Goal: Obtain resource: Download file/media

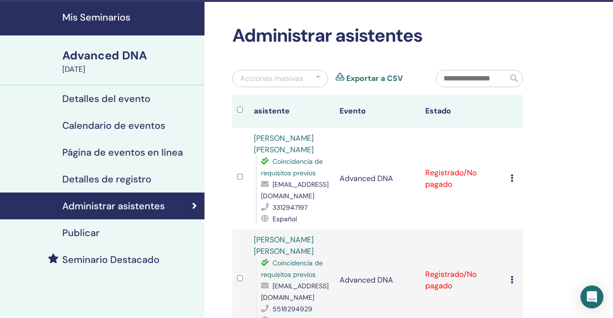
scroll to position [27, 0]
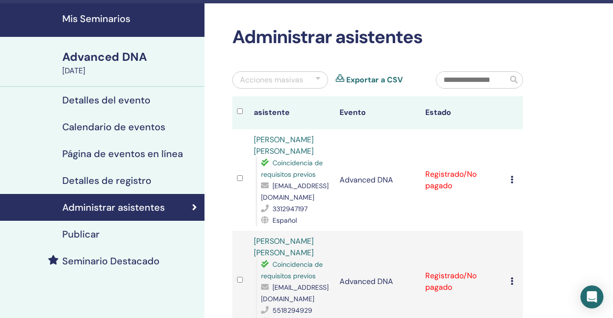
click at [112, 181] on h4 "Detalles de registro" at bounding box center [106, 180] width 89 height 11
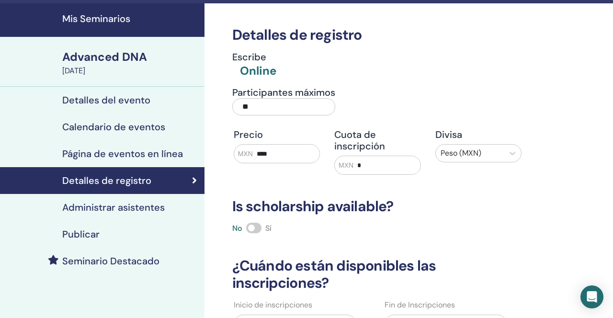
click at [112, 19] on h4 "Mis Seminarios" at bounding box center [130, 18] width 136 height 11
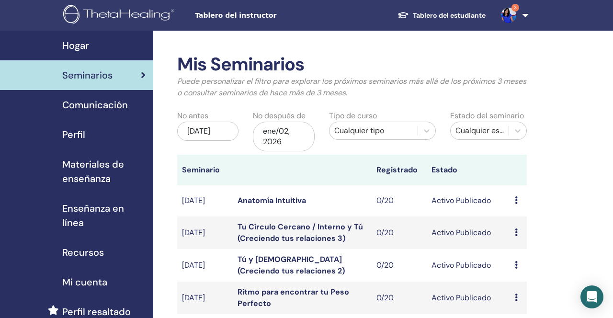
click at [90, 166] on span "Materiales de enseñanza" at bounding box center [103, 171] width 83 height 29
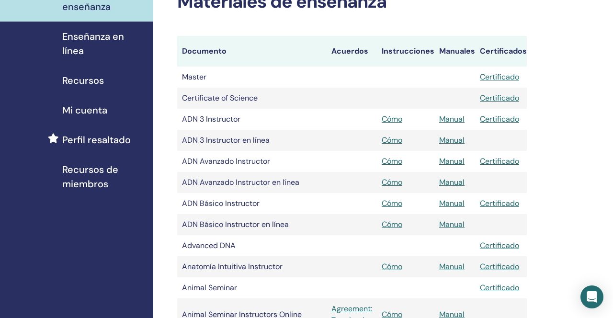
scroll to position [178, 0]
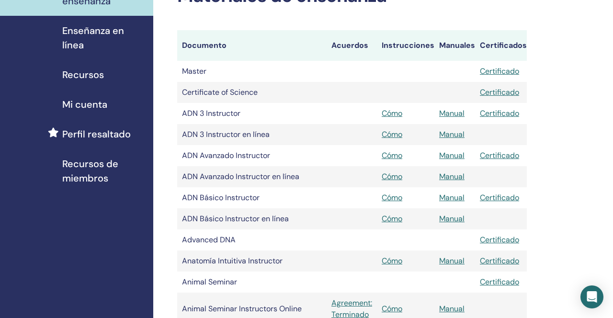
click at [452, 154] on link "Manual" at bounding box center [451, 155] width 25 height 10
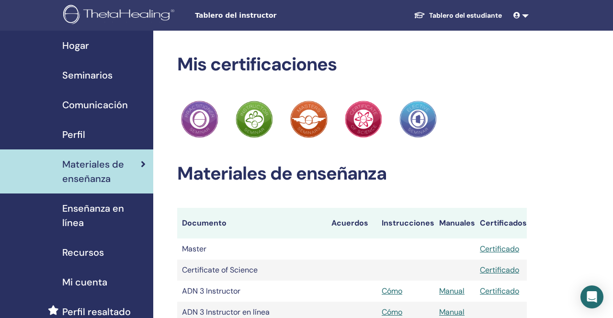
scroll to position [178, 0]
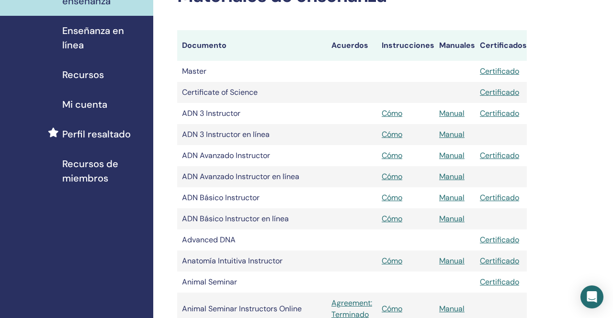
click at [450, 157] on link "Manual" at bounding box center [451, 155] width 25 height 10
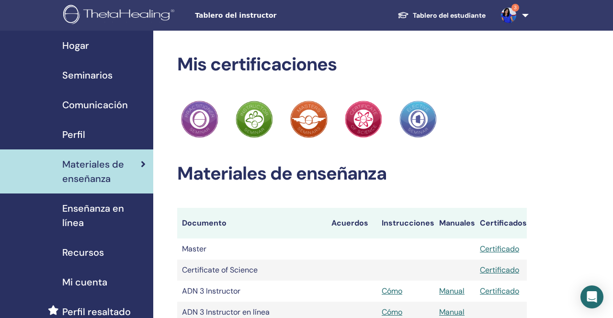
scroll to position [178, 0]
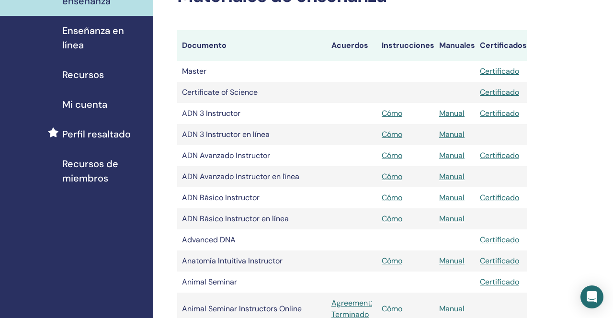
click at [455, 176] on link "Manual" at bounding box center [451, 176] width 25 height 10
